Goal: Task Accomplishment & Management: Manage account settings

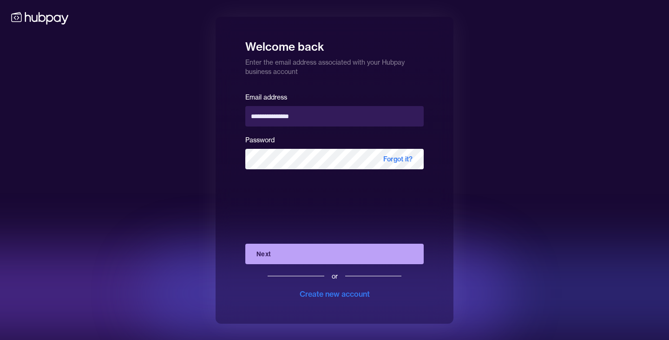
click at [291, 254] on button "Next" at bounding box center [334, 253] width 178 height 20
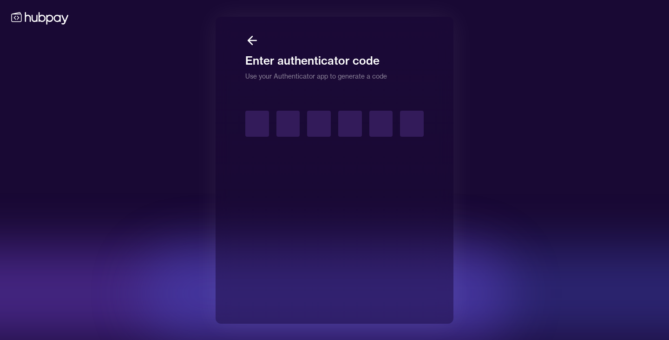
type input "*"
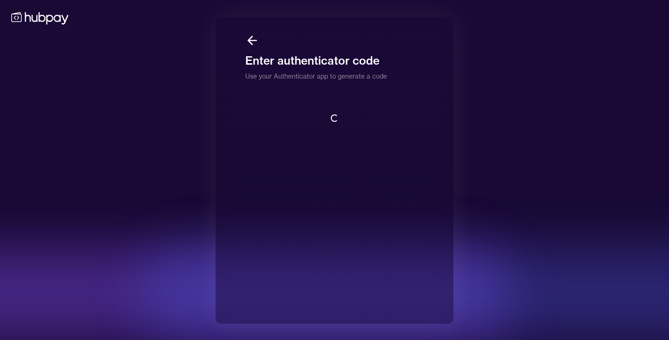
scroll to position [1, 0]
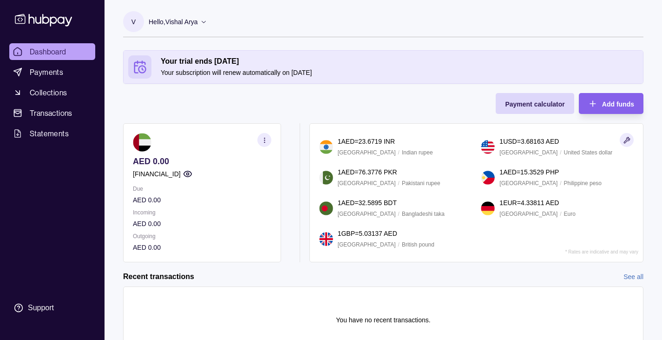
click at [121, 70] on section "Your trial ends [DATE] Your subscription will renew automatically on [DATE] Pay…" at bounding box center [384, 210] width 558 height 321
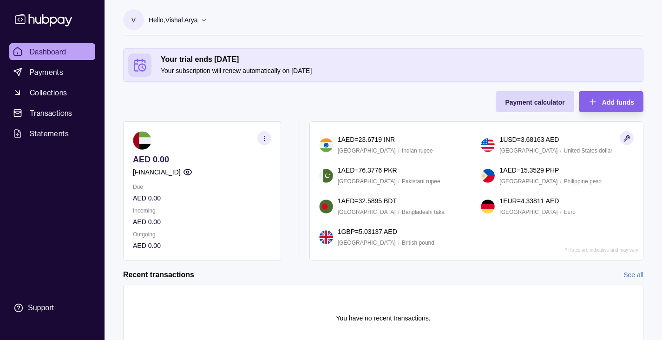
click at [203, 19] on icon at bounding box center [203, 19] width 7 height 7
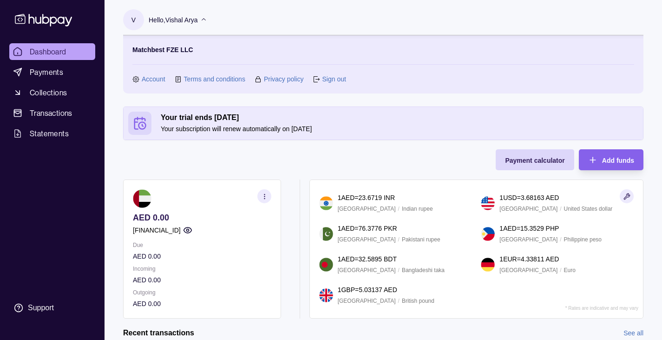
click at [150, 80] on link "Account" at bounding box center [154, 79] width 24 height 10
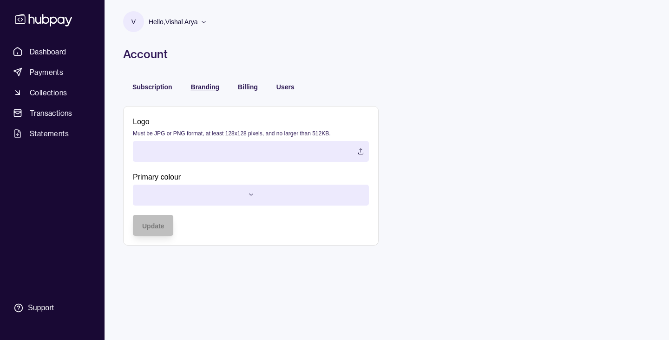
click at [206, 92] on div "Branding" at bounding box center [205, 86] width 28 height 11
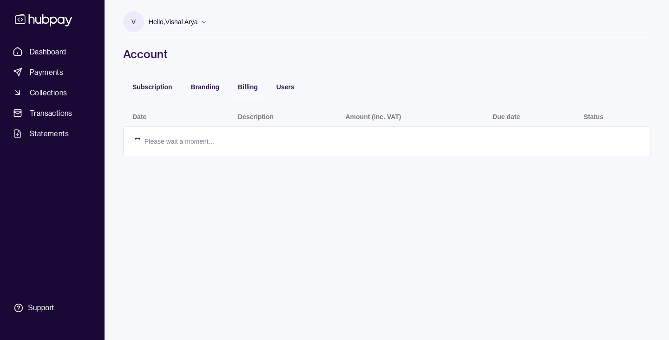
click at [236, 85] on div "Billing" at bounding box center [241, 86] width 34 height 11
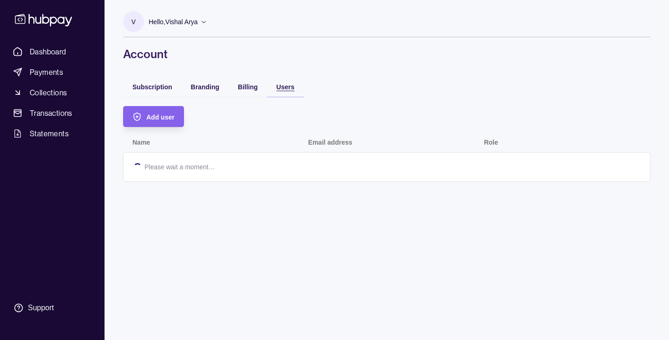
click at [284, 88] on span "Users" at bounding box center [285, 86] width 18 height 7
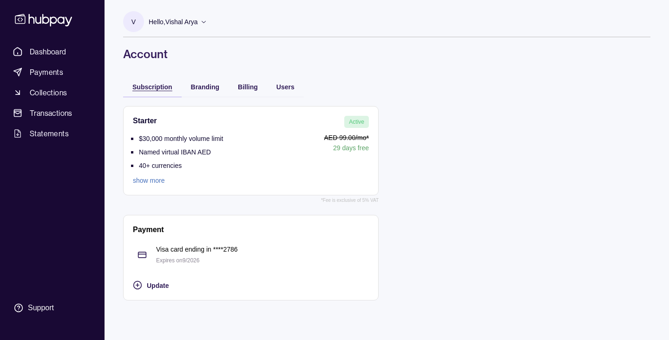
click at [154, 90] on span "Subscription" at bounding box center [152, 86] width 40 height 7
click at [152, 179] on link "show more" at bounding box center [178, 180] width 90 height 10
click at [202, 22] on icon at bounding box center [203, 21] width 7 height 7
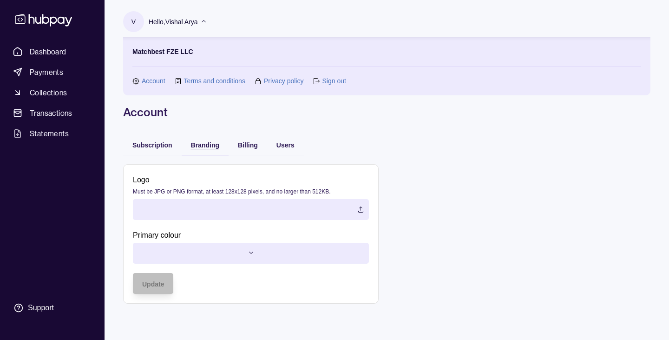
click at [204, 146] on span "Branding" at bounding box center [205, 144] width 28 height 7
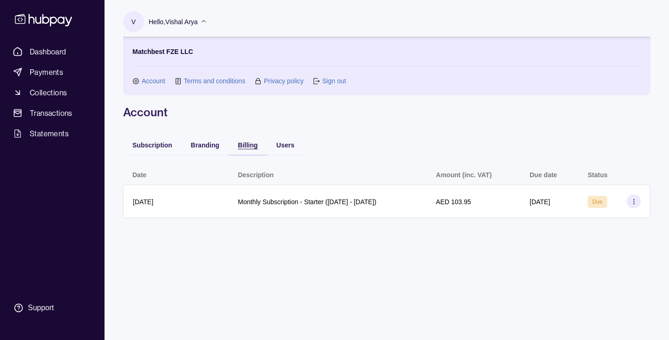
click at [243, 147] on span "Billing" at bounding box center [248, 144] width 20 height 7
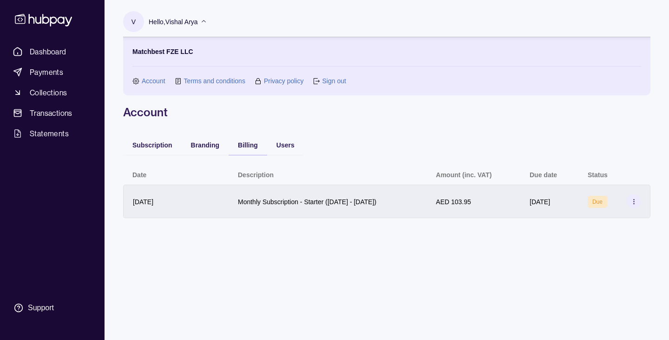
click at [638, 205] on section at bounding box center [634, 201] width 14 height 14
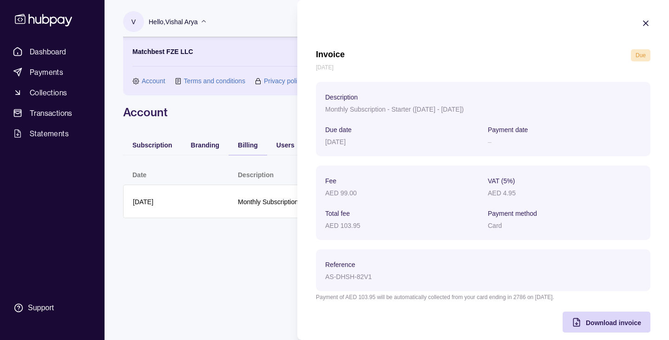
scroll to position [11, 0]
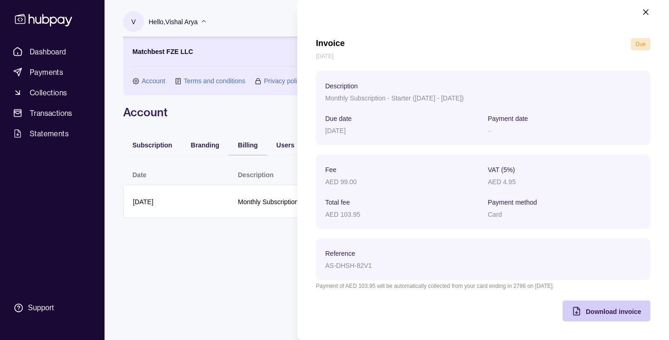
click at [599, 310] on span "Download invoice" at bounding box center [613, 311] width 55 height 7
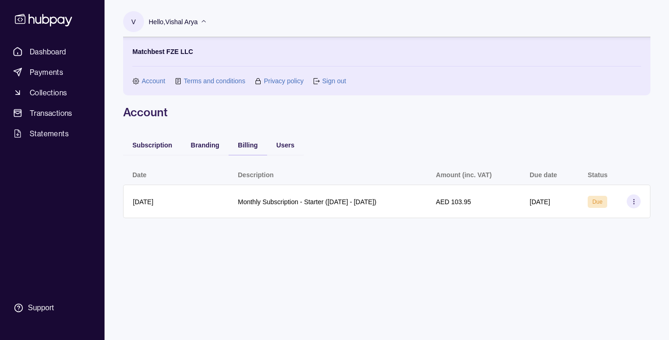
click at [253, 268] on html "Dashboard Payments Collections Transactions Statements Support V Hello, Vishal …" at bounding box center [334, 185] width 669 height 370
click at [57, 54] on span "Dashboard" at bounding box center [48, 51] width 37 height 11
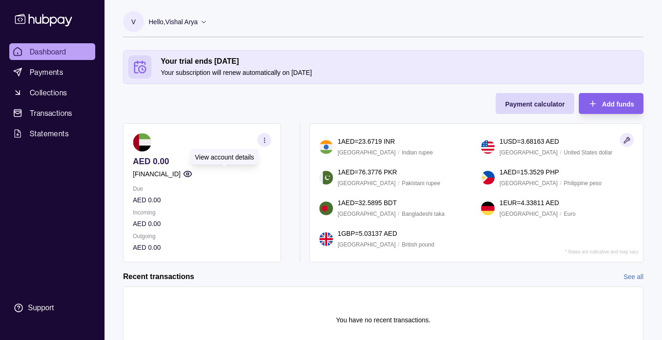
click at [191, 171] on icon "button" at bounding box center [188, 174] width 8 height 6
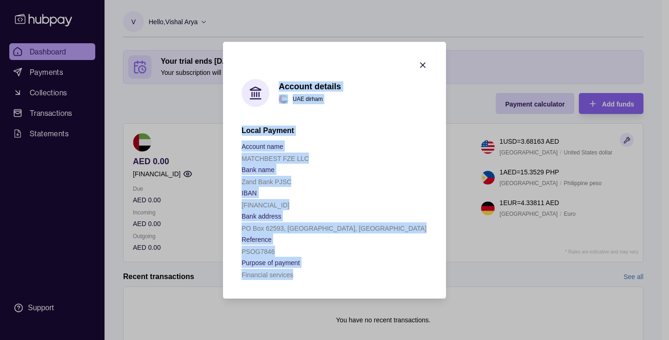
drag, startPoint x: 306, startPoint y: 274, endPoint x: 239, endPoint y: 79, distance: 206.3
click at [239, 79] on section "Account details [GEOGRAPHIC_DATA] dirham Local Payment Account name MATCHBEST F…" at bounding box center [334, 170] width 223 height 256
copy div "Account details [GEOGRAPHIC_DATA] dirham Local Payment Account name MATCHBEST F…"
